Goal: Information Seeking & Learning: Learn about a topic

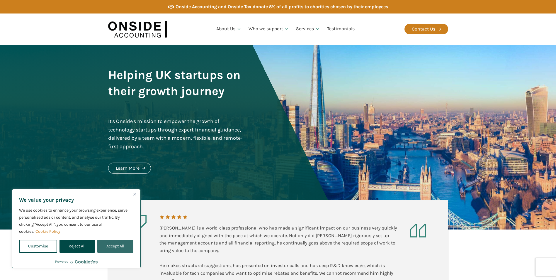
click at [118, 242] on button "Accept All" at bounding box center [115, 245] width 36 height 13
checkbox input "true"
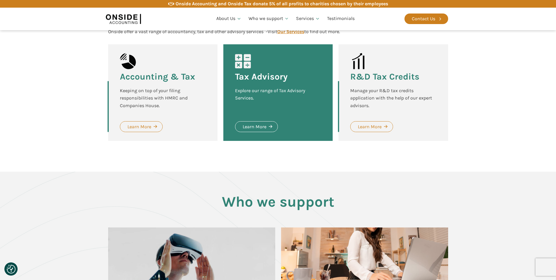
scroll to position [465, 0]
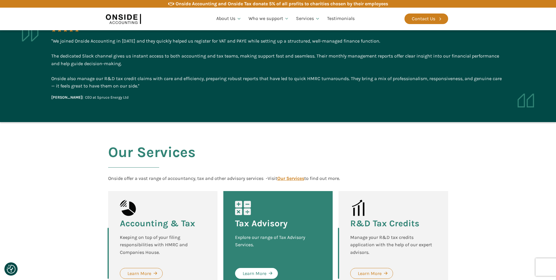
click at [263, 274] on div "Learn More" at bounding box center [255, 273] width 24 height 8
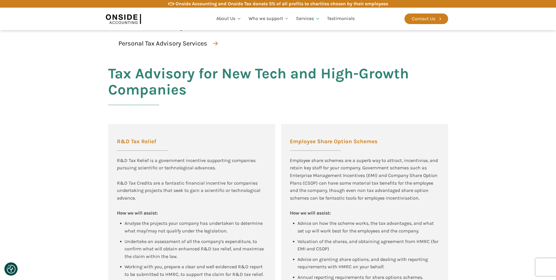
scroll to position [126, 0]
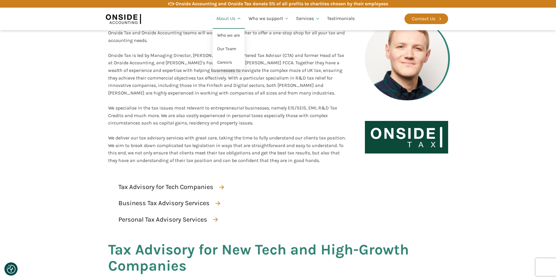
click at [238, 18] on icon at bounding box center [239, 18] width 5 height 5
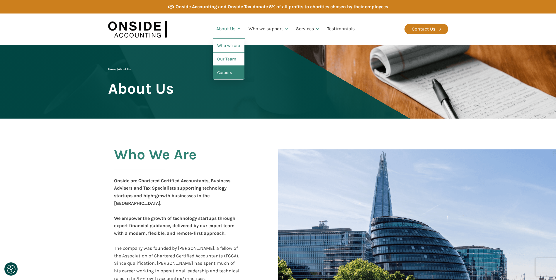
click at [223, 72] on link "Careers" at bounding box center [229, 72] width 32 height 13
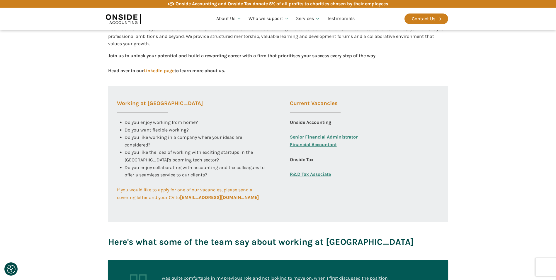
scroll to position [234, 0]
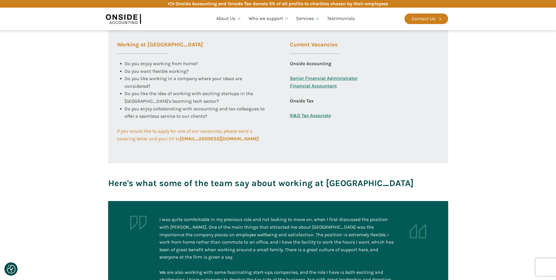
click at [347, 78] on link "Senior Financial Administrator" at bounding box center [324, 78] width 68 height 8
click at [314, 85] on link "Financial Accountant" at bounding box center [313, 89] width 47 height 15
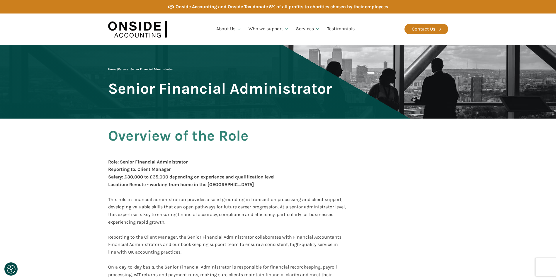
checkbox input "true"
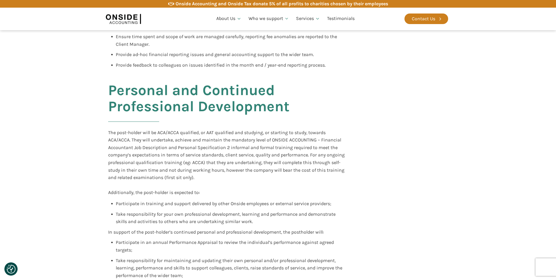
scroll to position [205, 0]
